Goal: Navigation & Orientation: Find specific page/section

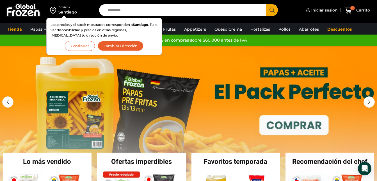
click at [77, 44] on button "Continuar" at bounding box center [80, 46] width 30 height 10
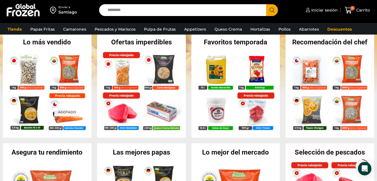
scroll to position [112, 0]
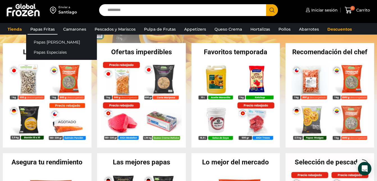
click at [46, 28] on link "Papas Fritas" at bounding box center [42, 29] width 30 height 11
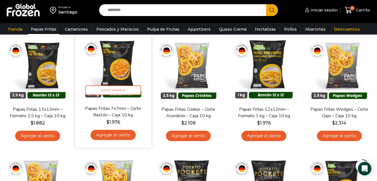
scroll to position [56, 0]
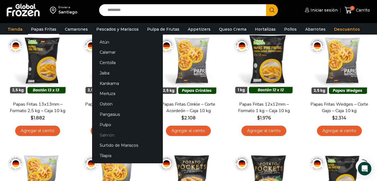
click at [109, 134] on link "Salmón" at bounding box center [127, 135] width 71 height 10
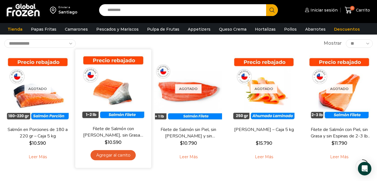
scroll to position [28, 0]
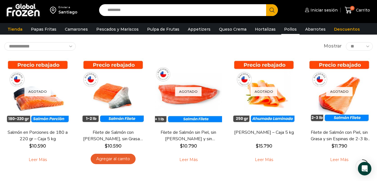
click at [281, 29] on link "Pollos" at bounding box center [290, 29] width 18 height 11
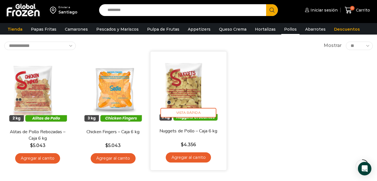
scroll to position [28, 0]
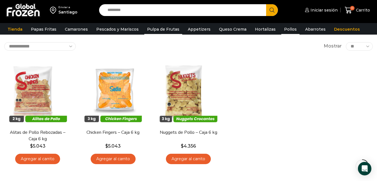
click at [162, 29] on link "Pulpa de Frutas" at bounding box center [163, 29] width 38 height 11
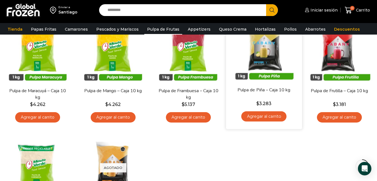
scroll to position [56, 0]
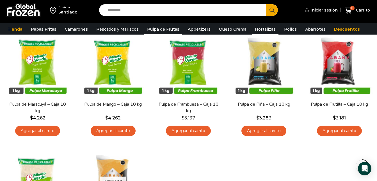
click at [257, 28] on link "Hortalizas" at bounding box center [265, 29] width 26 height 11
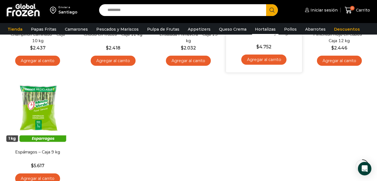
scroll to position [252, 0]
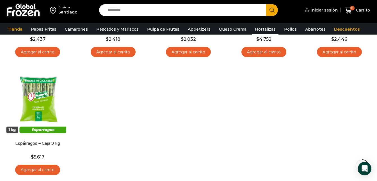
click at [169, 119] on div "En stock [GEOGRAPHIC_DATA] Poroto Verde Corte Francés – Caja 9 kg $ 2.032 Agreg…" at bounding box center [188, 5] width 377 height 353
